Goal: Task Accomplishment & Management: Use online tool/utility

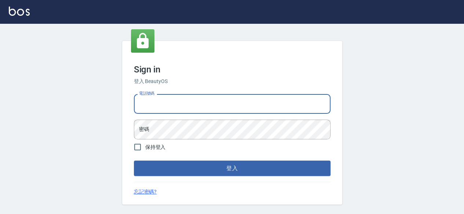
click at [174, 96] on input "電話號碼" at bounding box center [232, 104] width 196 height 20
type input "25420299"
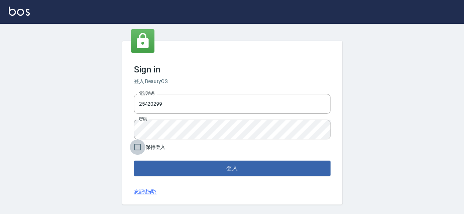
click at [144, 144] on input "保持登入" at bounding box center [137, 147] width 15 height 15
checkbox input "true"
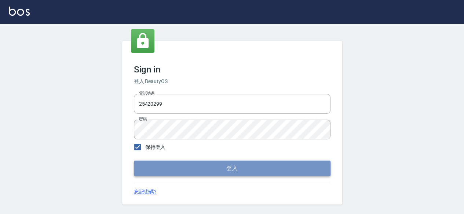
click at [184, 163] on button "登入" at bounding box center [232, 168] width 196 height 15
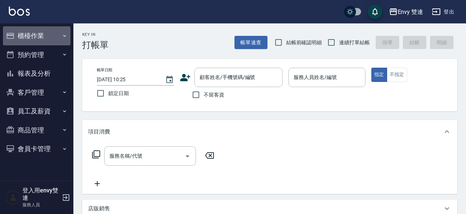
click at [40, 34] on button "櫃檯作業" at bounding box center [36, 35] width 67 height 19
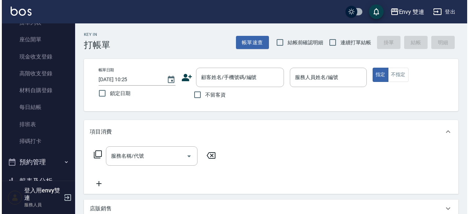
scroll to position [70, 0]
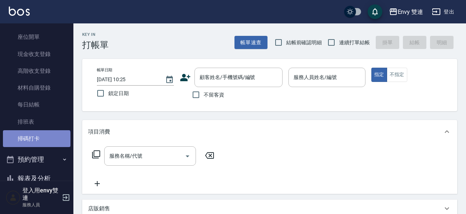
click at [36, 143] on link "掃碼打卡" at bounding box center [36, 138] width 67 height 17
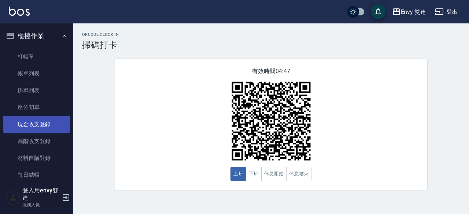
click at [48, 124] on link "現金收支登錄" at bounding box center [36, 124] width 67 height 17
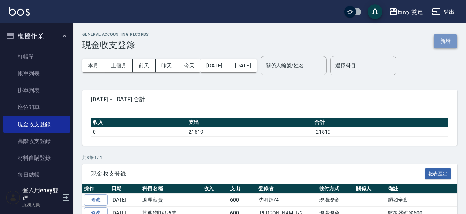
click at [439, 41] on button "新增" at bounding box center [444, 41] width 23 height 14
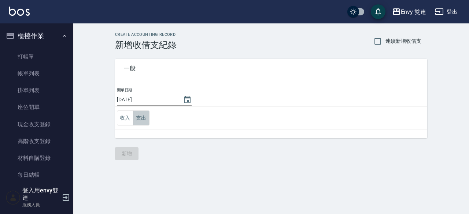
click at [146, 121] on button "支出" at bounding box center [141, 118] width 16 height 15
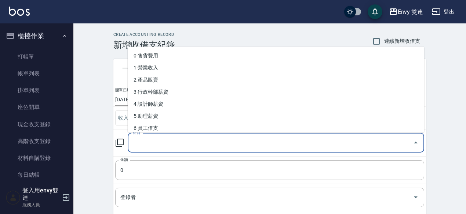
click at [141, 143] on input "科目" at bounding box center [270, 143] width 279 height 13
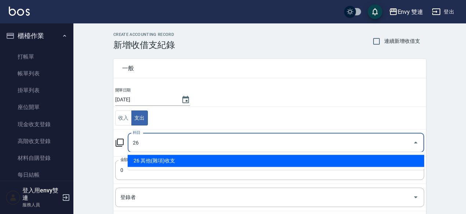
click at [167, 163] on li "26 其他(雜項)收支" at bounding box center [276, 161] width 296 height 12
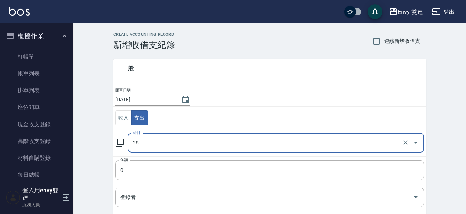
type input "26 其他(雜項)收支"
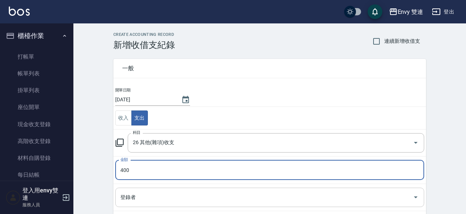
type input "400"
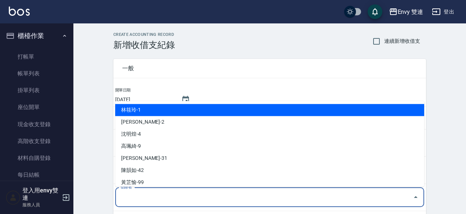
click at [150, 200] on input "登錄者" at bounding box center [263, 197] width 291 height 13
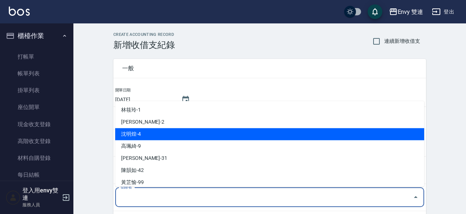
click at [138, 136] on li "沈明煌-4" at bounding box center [269, 134] width 309 height 12
type input "沈明煌-4"
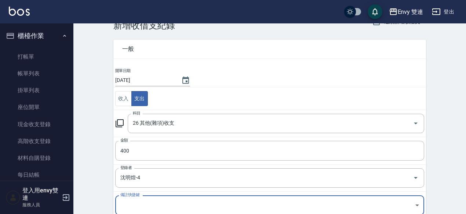
scroll to position [108, 0]
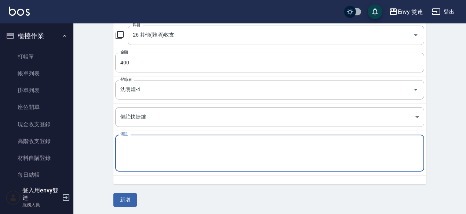
click at [143, 141] on textarea "備註" at bounding box center [269, 153] width 298 height 25
type textarea "ㄉ"
type textarea "2條毯子"
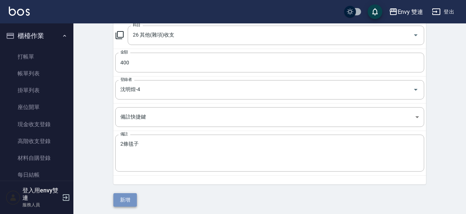
click at [132, 199] on button "新增" at bounding box center [124, 201] width 23 height 14
